Goal: Information Seeking & Learning: Learn about a topic

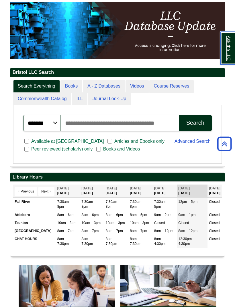
scroll to position [90, 214]
click at [58, 99] on link "Commonwealth Catalog" at bounding box center [42, 99] width 58 height 13
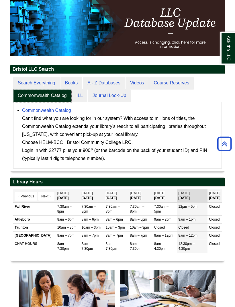
scroll to position [3, 3]
click at [113, 84] on link "A - Z Databases" at bounding box center [104, 83] width 42 height 13
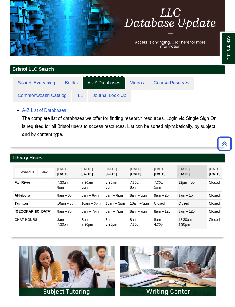
scroll to position [85, 214]
click at [60, 122] on div "The complete list of databases we offer for finding research resources. Login v…" at bounding box center [120, 127] width 197 height 24
click at [53, 112] on link "A-Z List of Databases" at bounding box center [44, 110] width 44 height 5
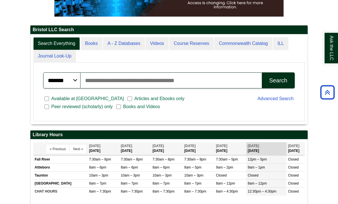
scroll to position [113, 0]
click at [123, 50] on link "A - Z Databases" at bounding box center [124, 43] width 42 height 13
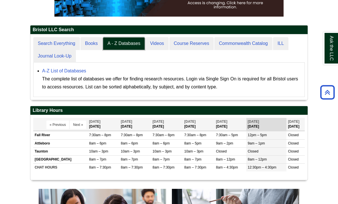
scroll to position [65, 277]
click at [74, 73] on link "A-Z List of Databases" at bounding box center [64, 70] width 44 height 5
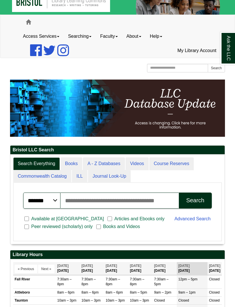
scroll to position [3, 3]
click at [114, 164] on link "A - Z Databases" at bounding box center [104, 164] width 42 height 13
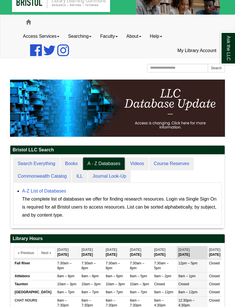
scroll to position [73, 214]
click at [64, 202] on div "The complete list of databases we offer for finding research resources. Login v…" at bounding box center [120, 207] width 197 height 24
click at [55, 191] on link "A-Z List of Databases" at bounding box center [44, 191] width 44 height 5
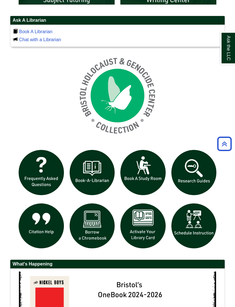
scroll to position [399, 0]
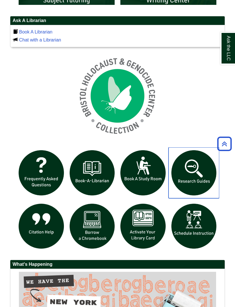
click at [198, 171] on img "slideshow" at bounding box center [194, 173] width 51 height 51
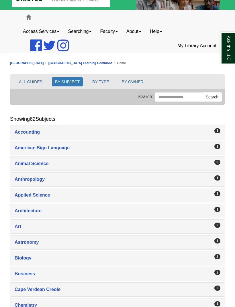
scroll to position [16, 0]
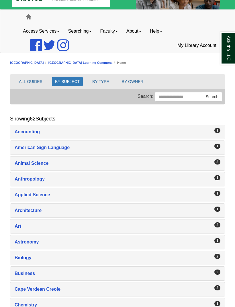
click at [102, 79] on button "BY TYPE" at bounding box center [100, 81] width 23 height 9
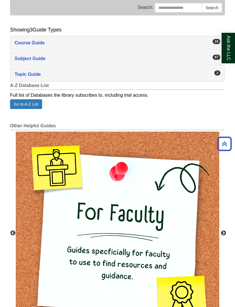
scroll to position [105, 0]
click at [22, 104] on link "Go to A-Z List" at bounding box center [26, 104] width 32 height 10
